Goal: Check status: Check status

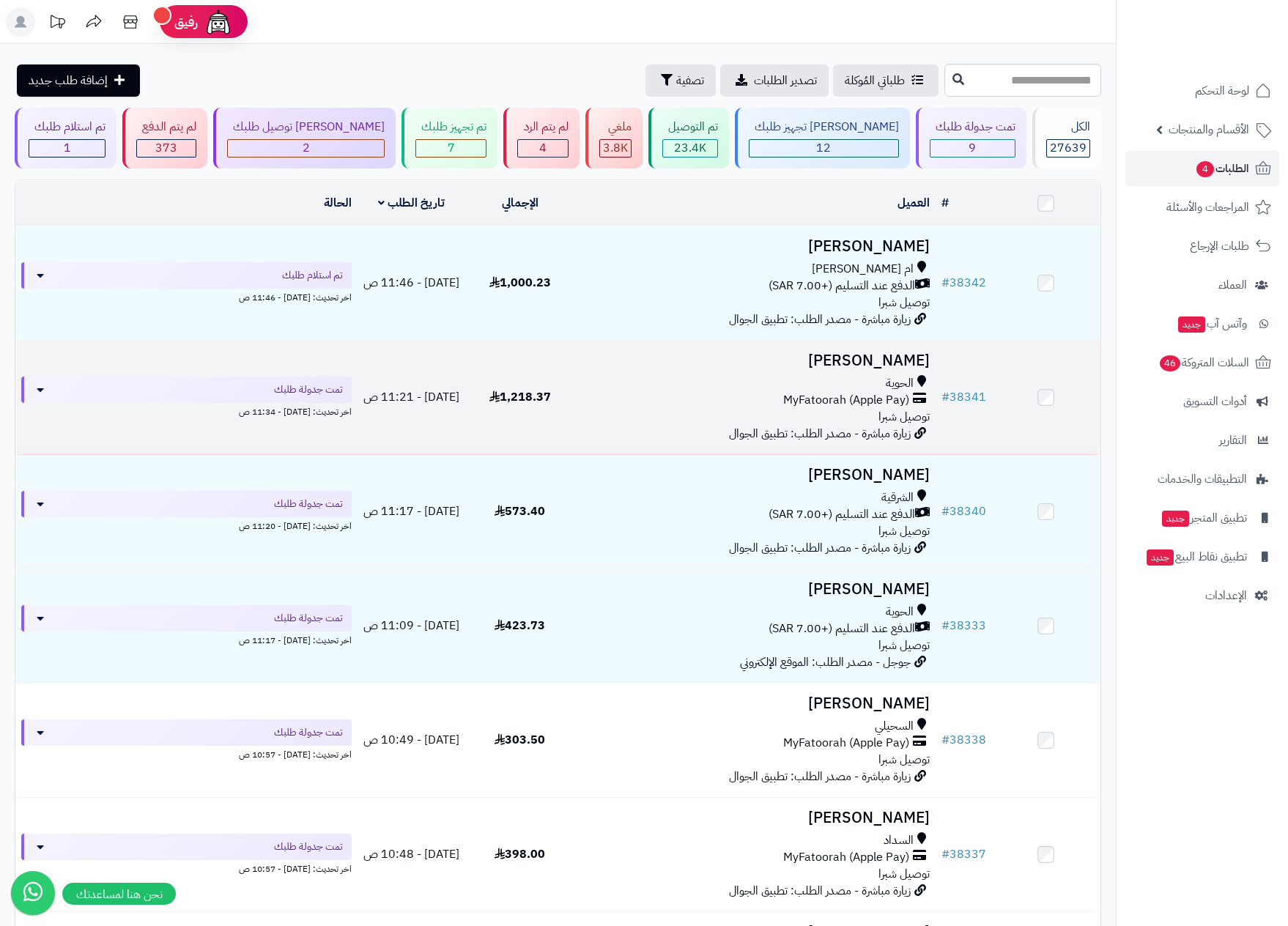
click at [837, 375] on div "الحوية" at bounding box center [755, 383] width 350 height 17
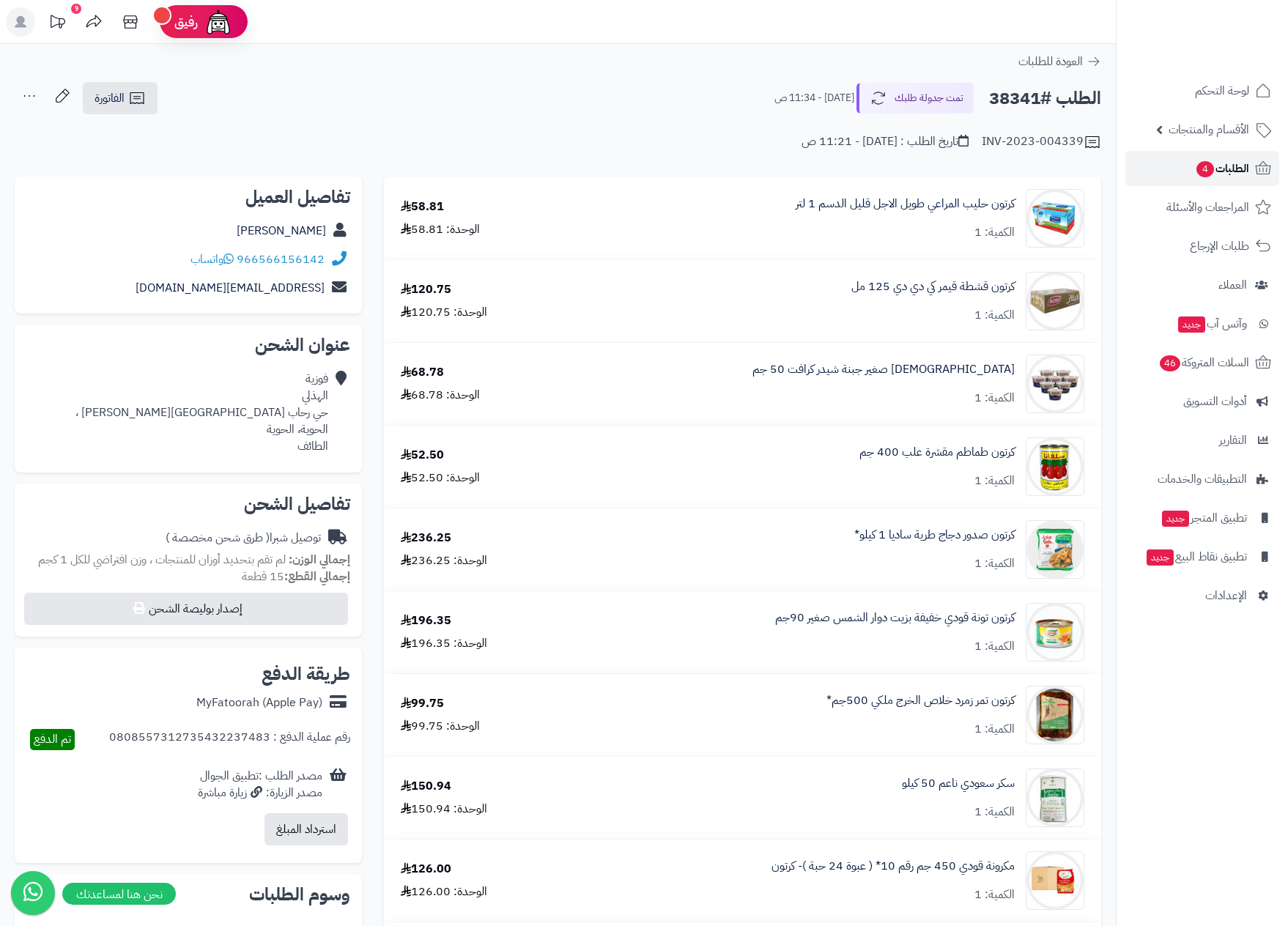
click at [1217, 170] on span "الطلبات 4" at bounding box center [1221, 169] width 54 height 21
